Goal: Navigation & Orientation: Go to known website

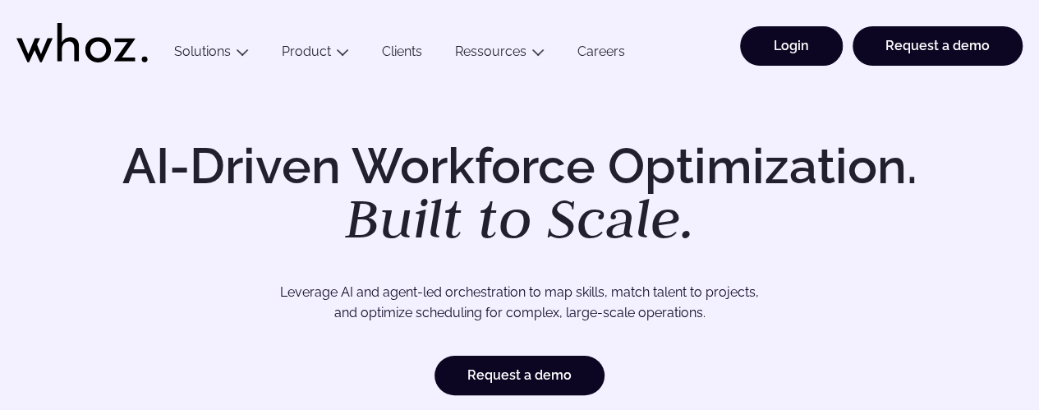
click at [776, 58] on link "Login" at bounding box center [791, 45] width 103 height 39
click at [812, 44] on link "Login" at bounding box center [791, 45] width 103 height 39
click at [794, 42] on link "Login" at bounding box center [791, 45] width 103 height 39
